Goal: Find specific page/section: Find specific page/section

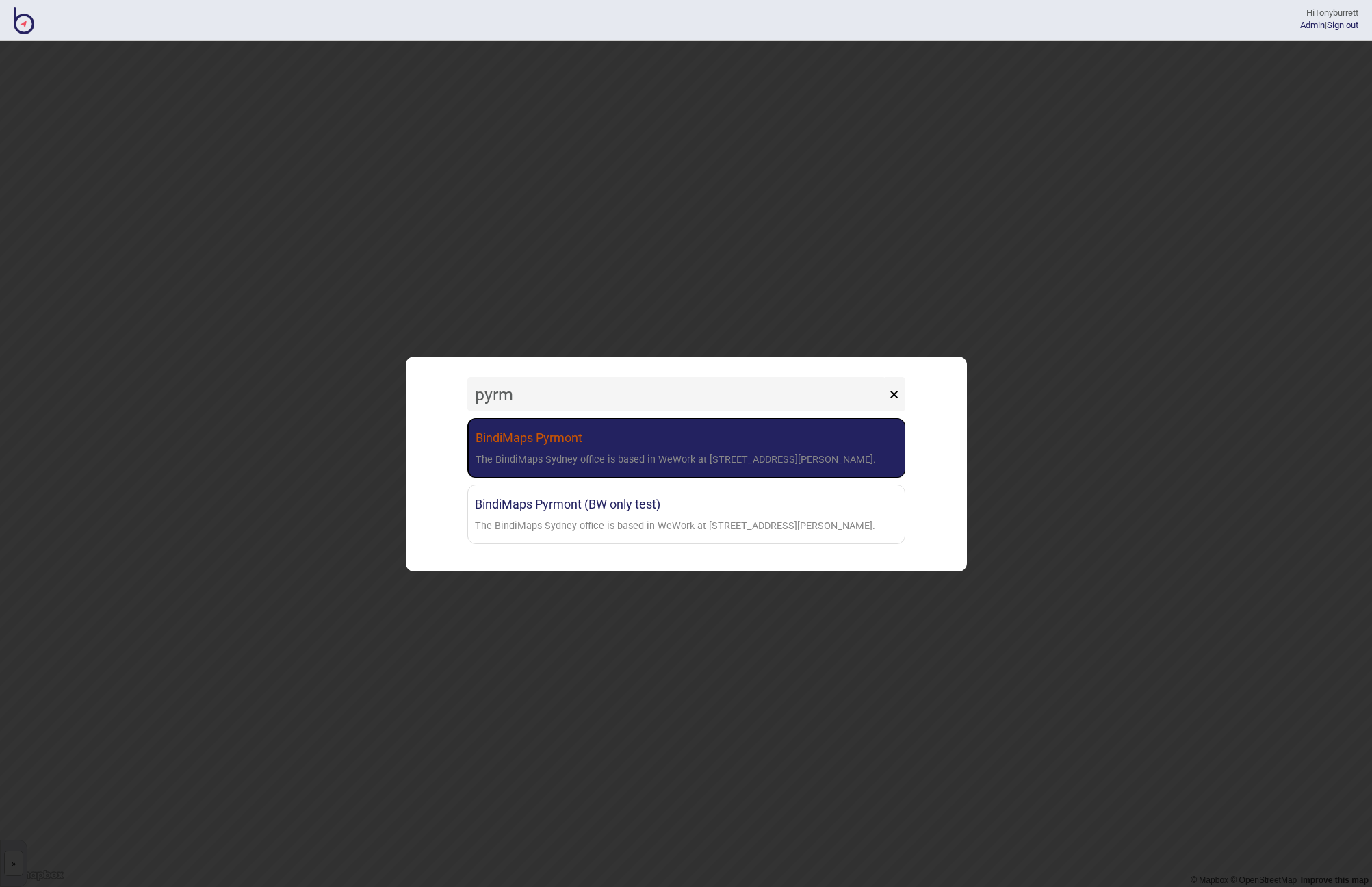
type input "pyrm"
click at [549, 452] on div "The BindiMaps Sydney office is based in WeWork at [STREET_ADDRESS][PERSON_NAME]." at bounding box center [675, 460] width 400 height 20
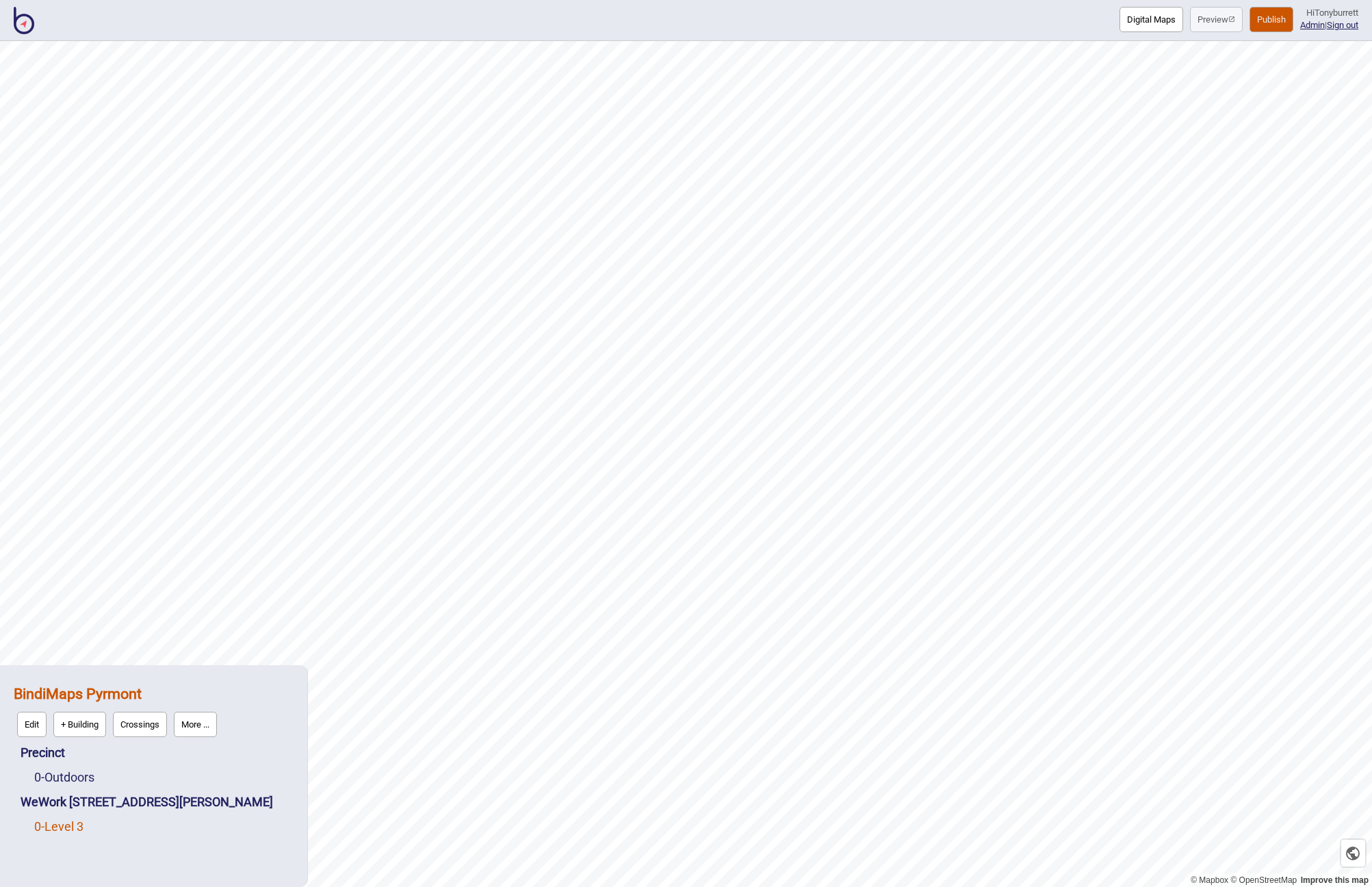
click at [71, 819] on link "0 - Level 3" at bounding box center [59, 827] width 49 height 15
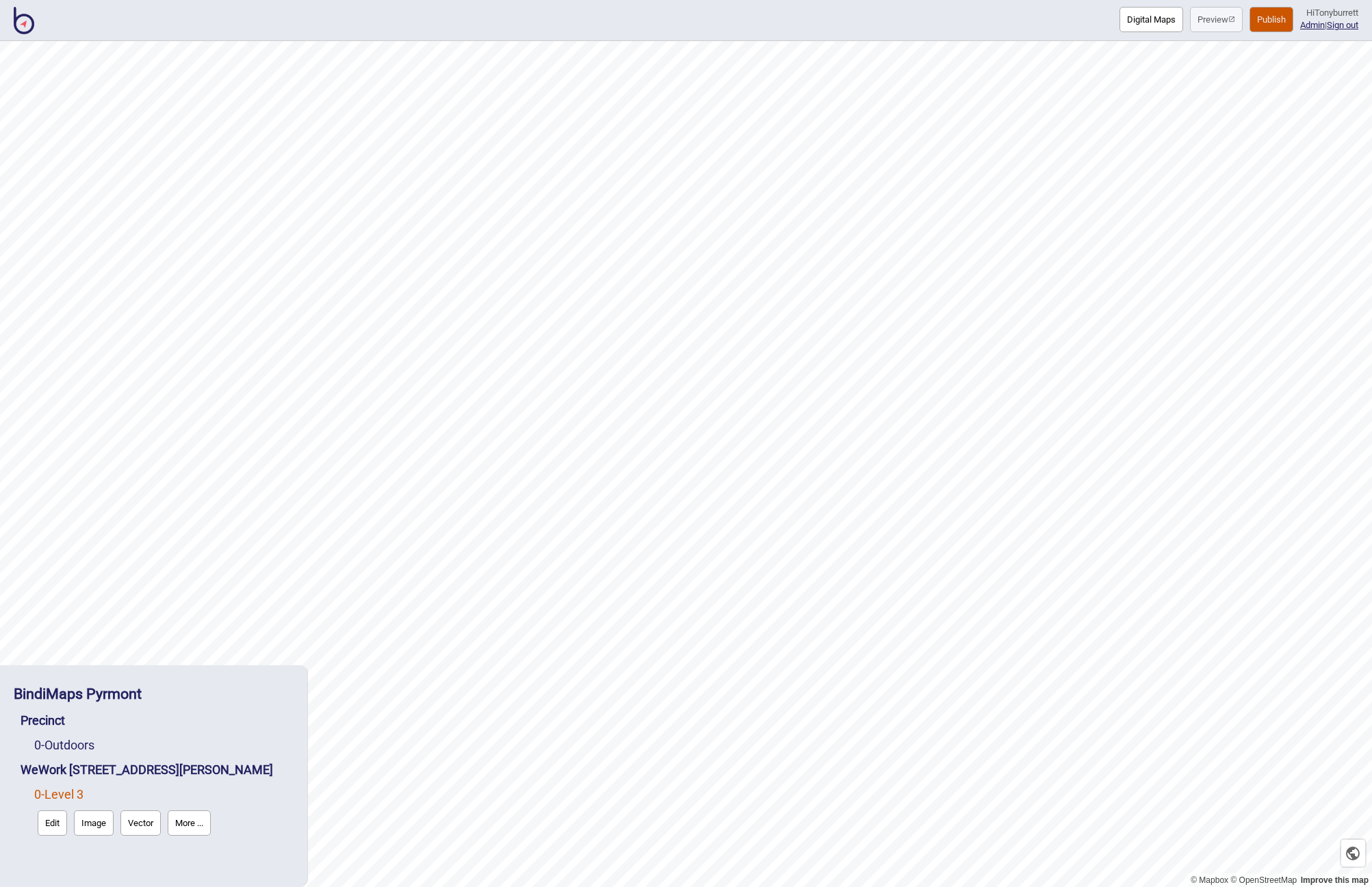
click at [1129, 26] on button "Digital Maps" at bounding box center [1151, 19] width 64 height 26
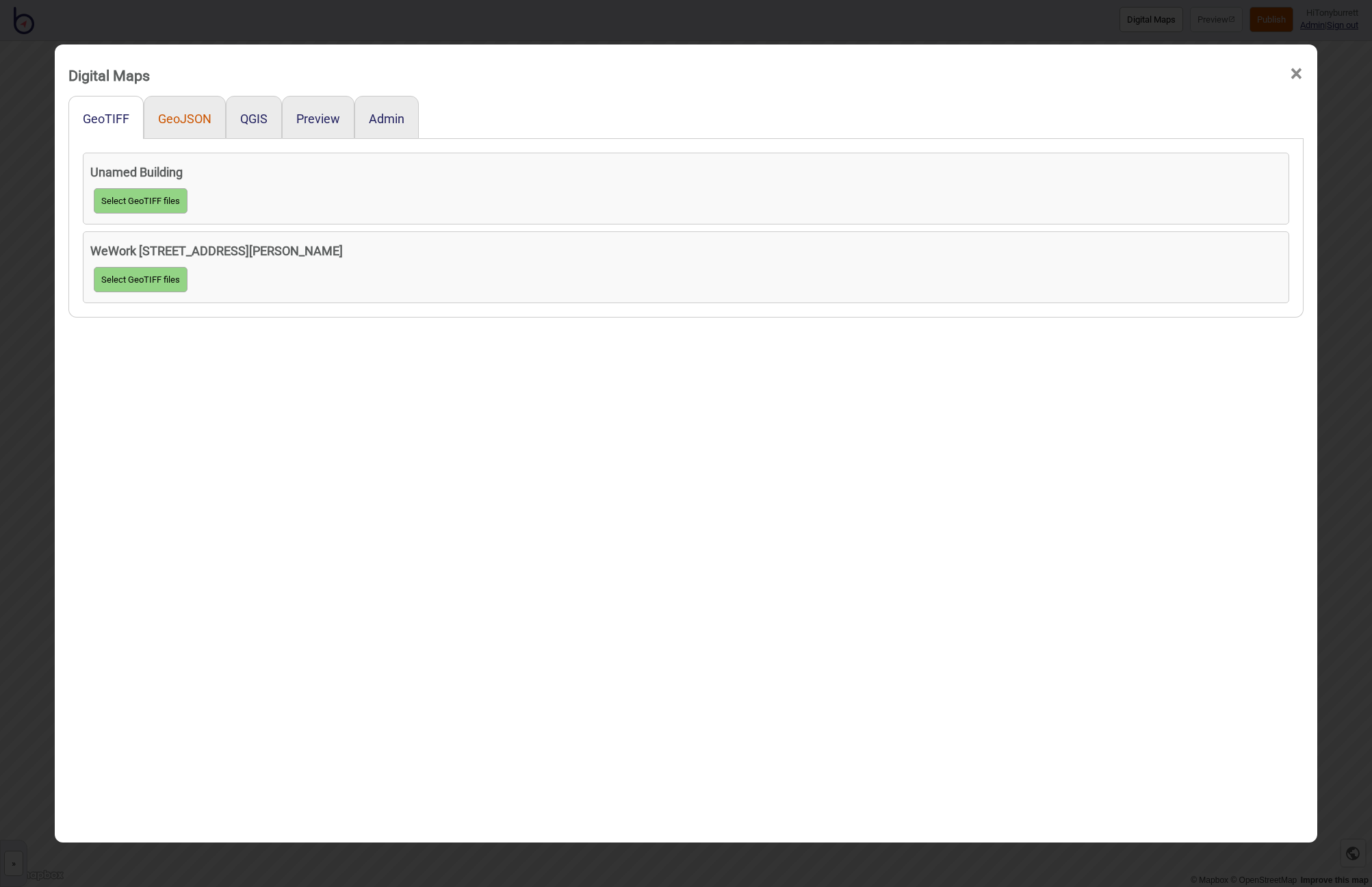
click at [178, 117] on button "GeoJSON" at bounding box center [185, 119] width 53 height 15
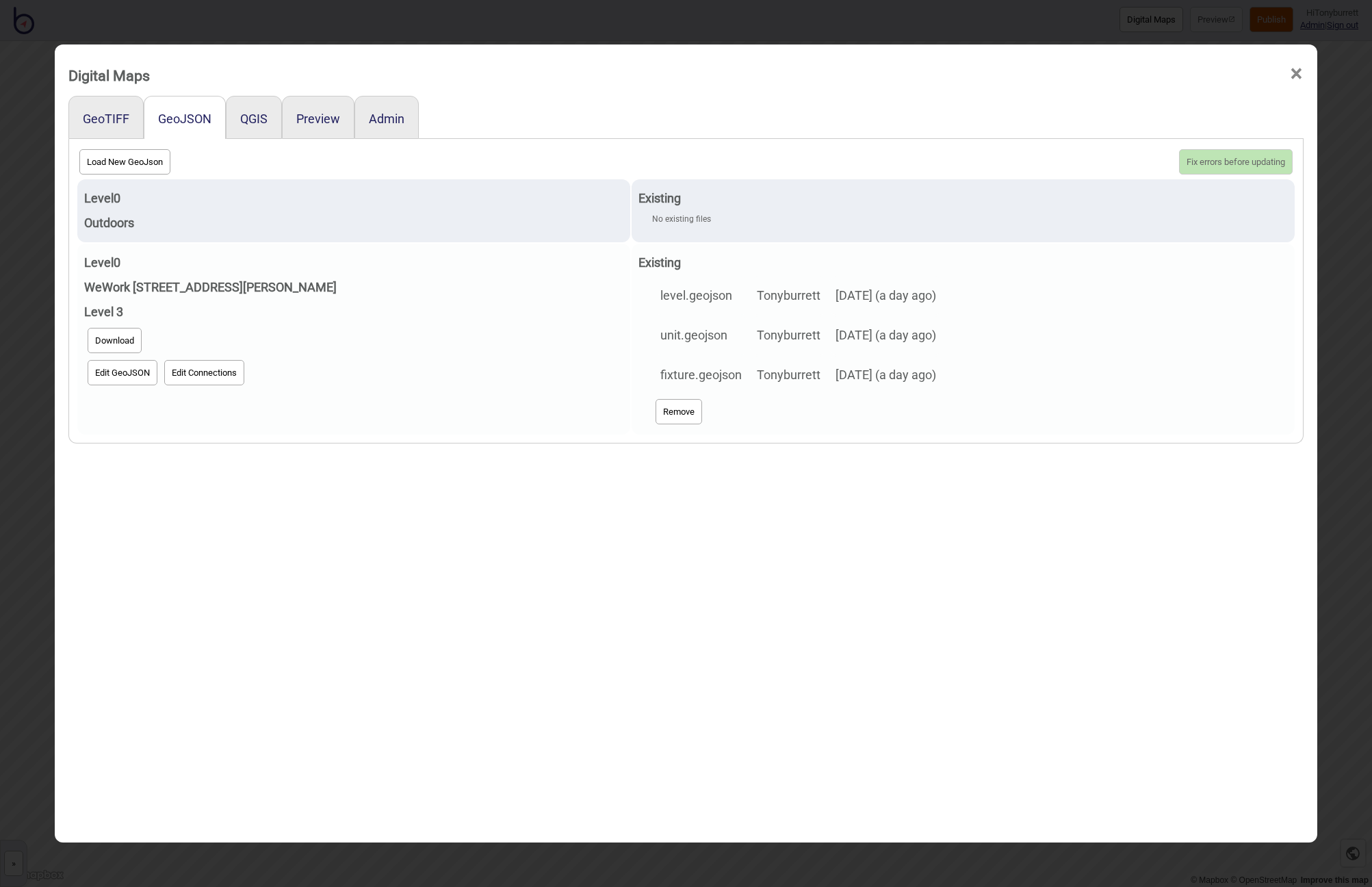
click at [107, 376] on button "Edit GeoJSON" at bounding box center [123, 373] width 70 height 26
